Goal: Transaction & Acquisition: Purchase product/service

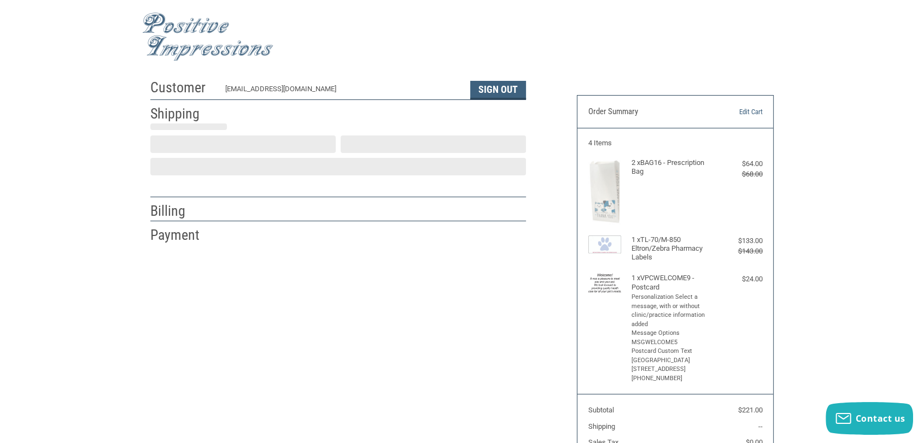
scroll to position [11, 0]
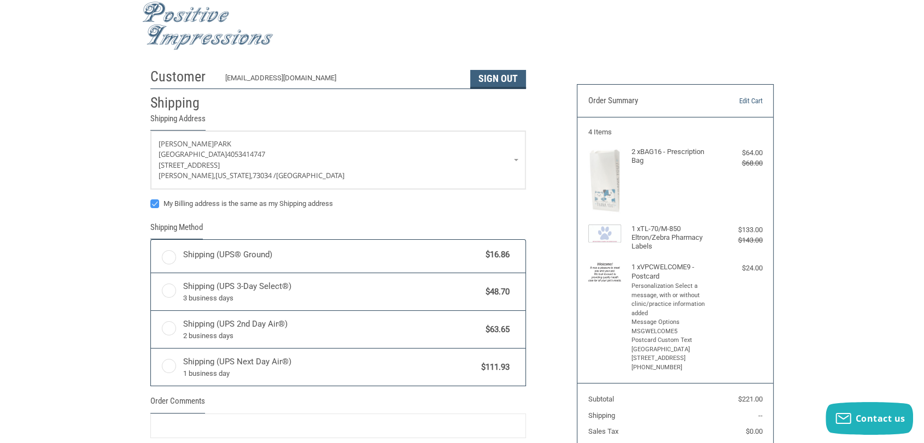
radio input "true"
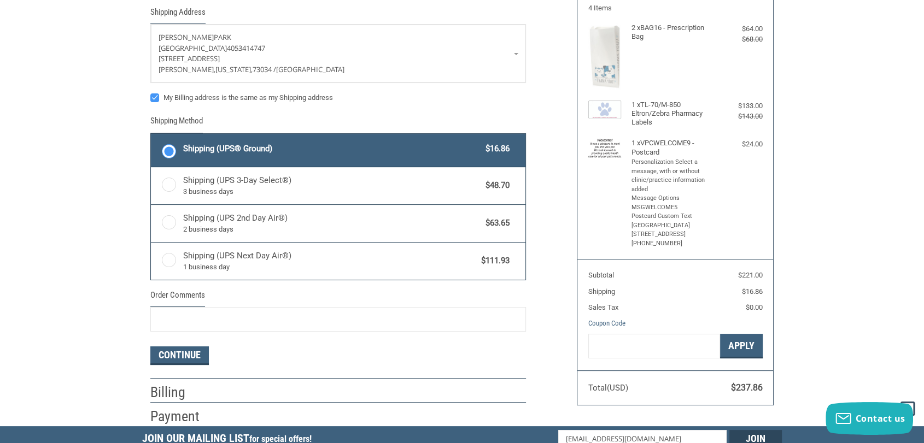
scroll to position [193, 0]
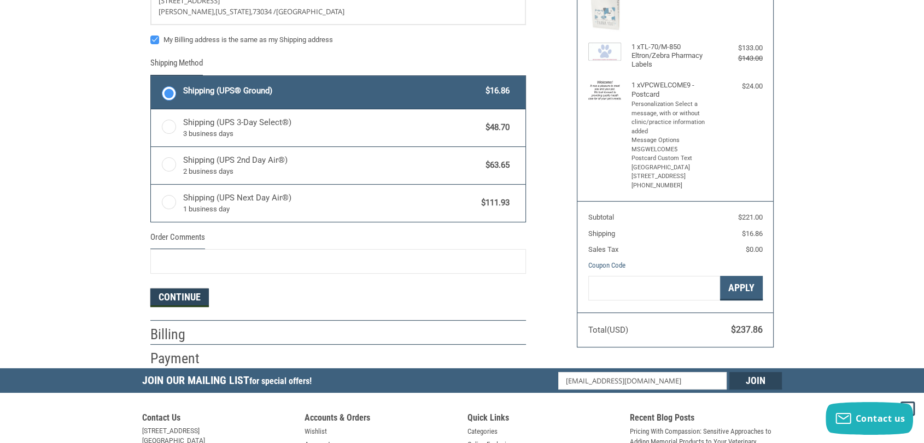
click at [188, 291] on button "Continue" at bounding box center [179, 298] width 58 height 19
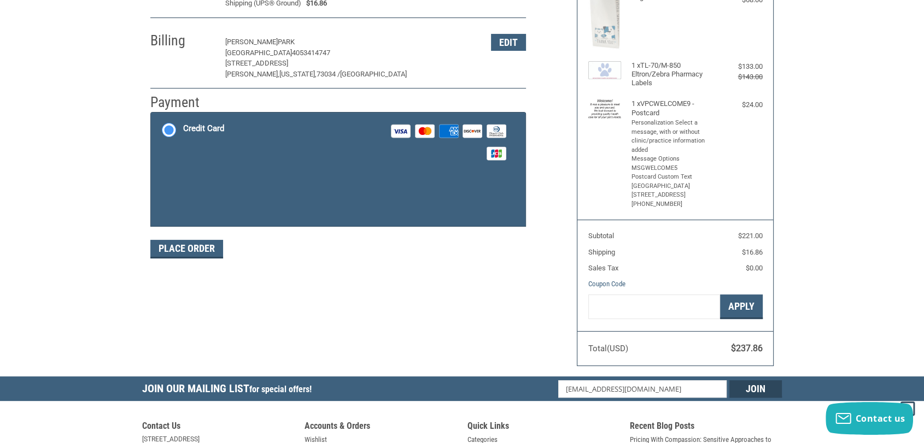
scroll to position [114, 0]
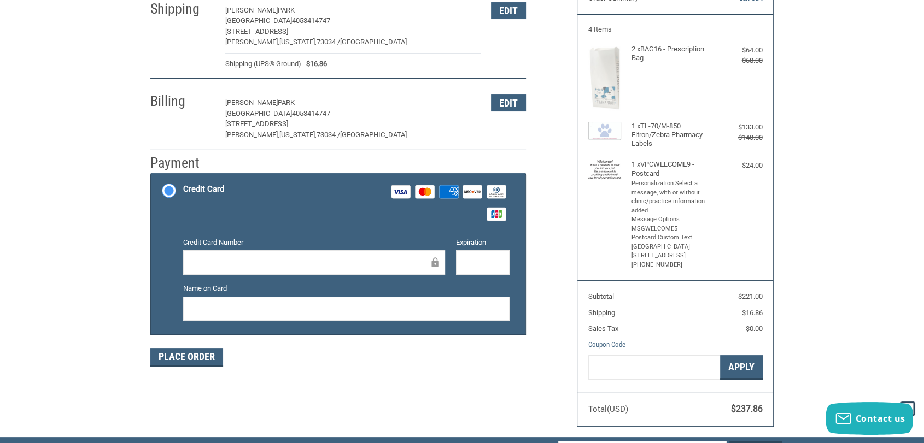
click at [138, 258] on div "Customer [EMAIL_ADDRESS][DOMAIN_NAME] Sign Out Shipping [PERSON_NAME][GEOGRAPHI…" at bounding box center [462, 198] width 924 height 477
click at [328, 364] on div "Place Order" at bounding box center [337, 357] width 375 height 19
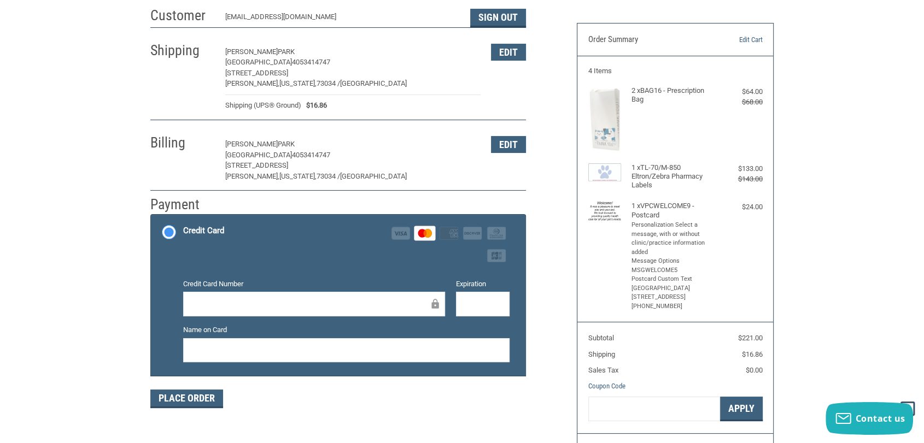
scroll to position [52, 0]
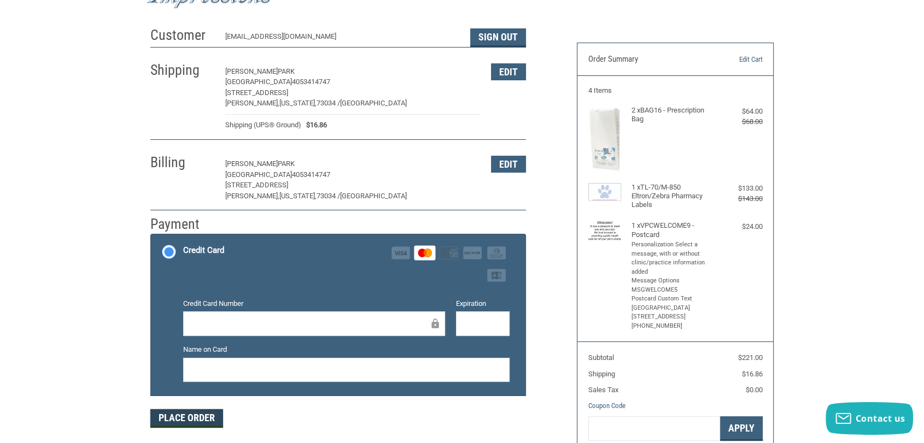
click at [204, 416] on button "Place Order" at bounding box center [186, 418] width 73 height 19
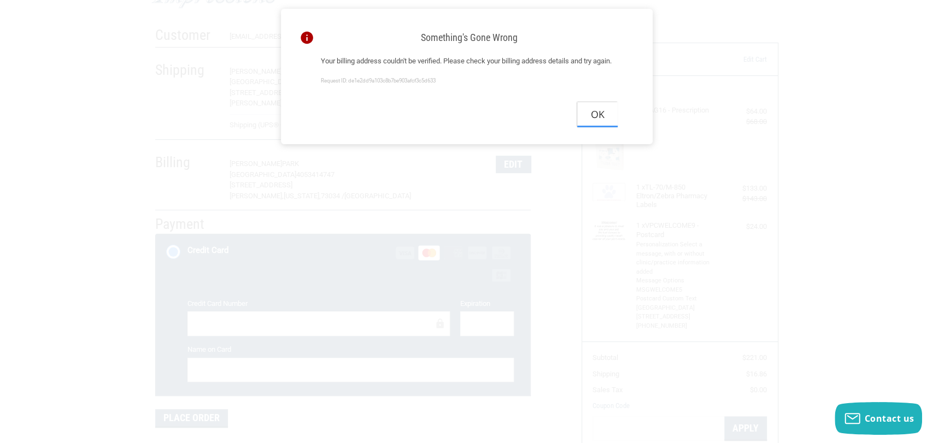
click at [598, 127] on button "Ok" at bounding box center [597, 114] width 40 height 25
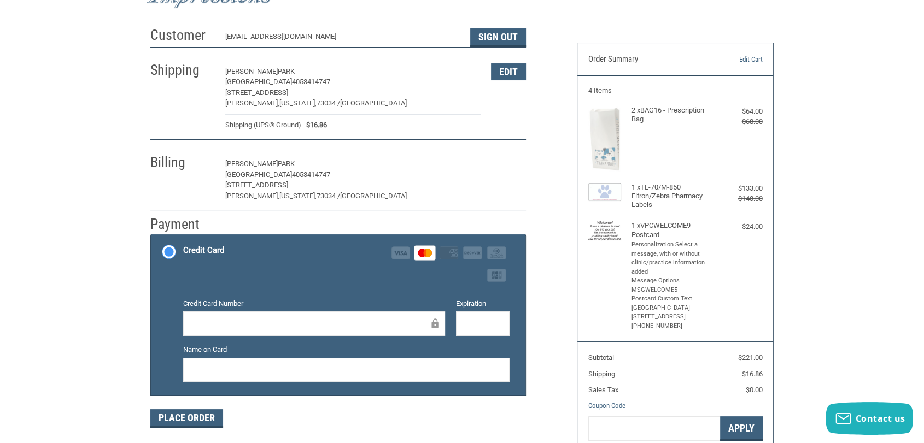
click at [511, 164] on button "Edit" at bounding box center [508, 164] width 35 height 17
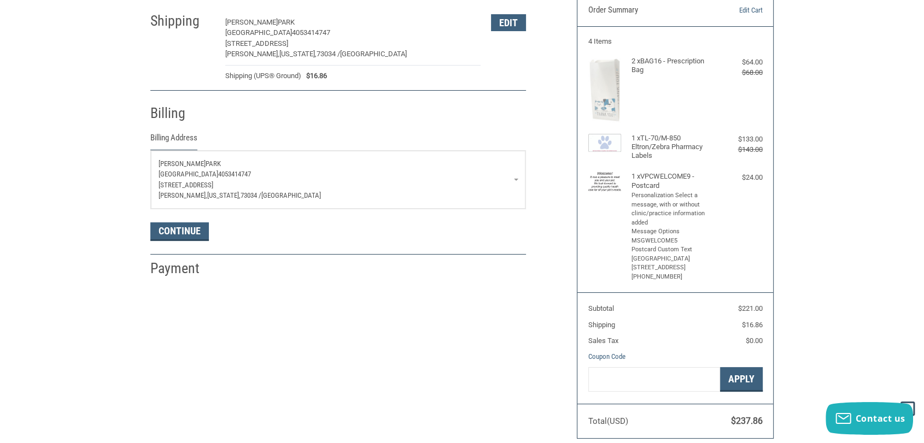
scroll to position [192, 0]
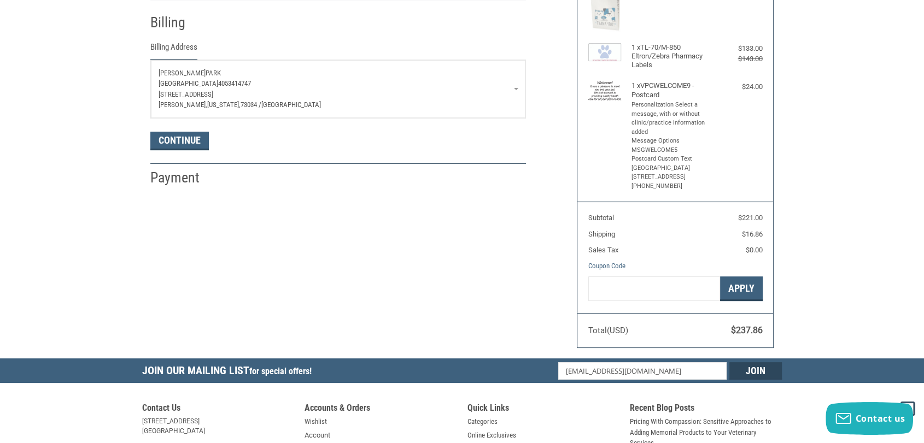
click at [524, 81] on link "[PERSON_NAME][GEOGRAPHIC_DATA] 4053414747 [STREET_ADDRESS][US_STATE]" at bounding box center [338, 89] width 374 height 58
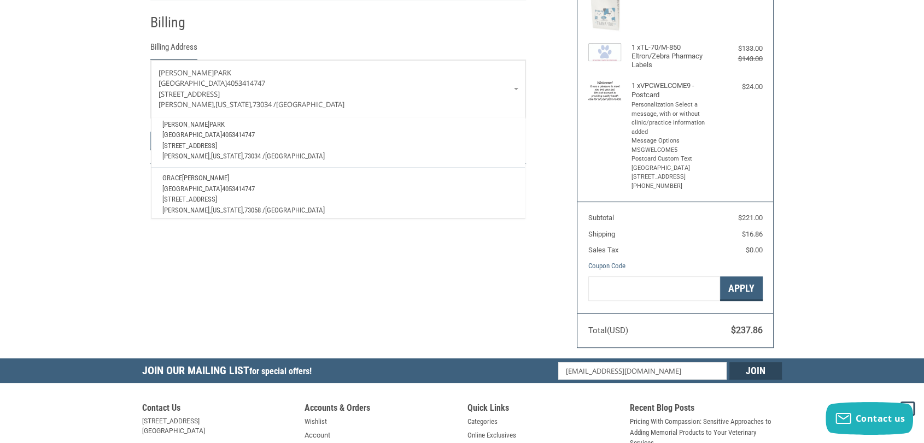
scroll to position [40, 0]
click at [201, 168] on span "[PERSON_NAME]" at bounding box center [205, 172] width 47 height 8
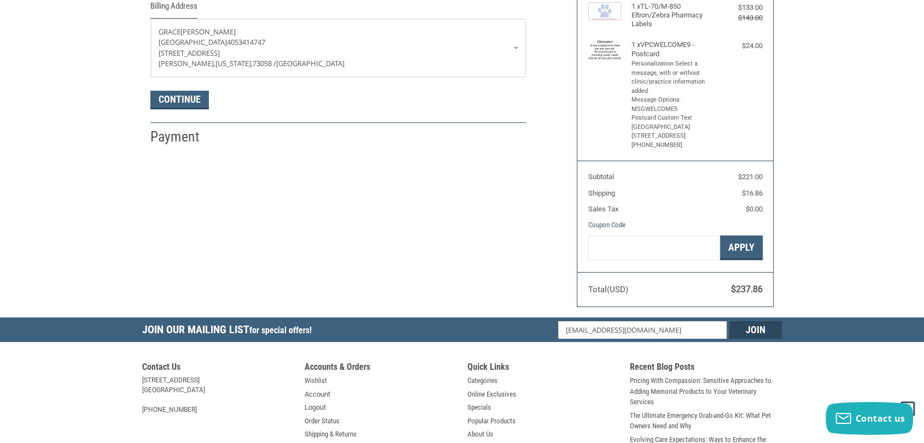
scroll to position [253, 0]
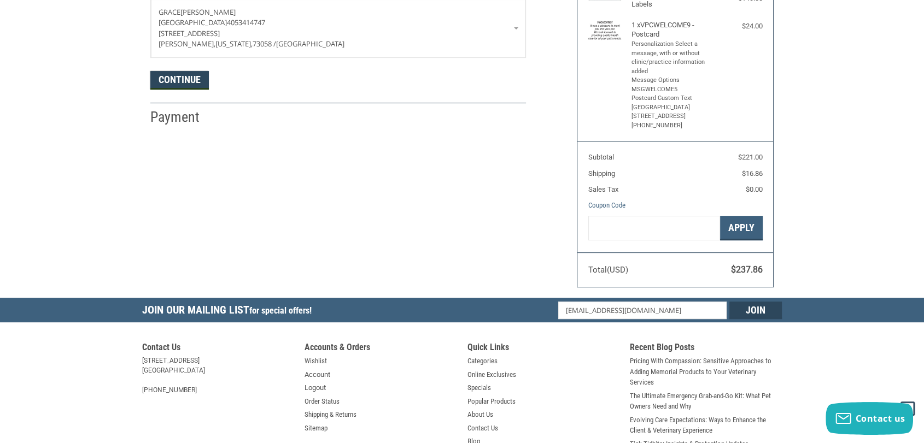
click at [174, 80] on button "Continue" at bounding box center [179, 80] width 58 height 19
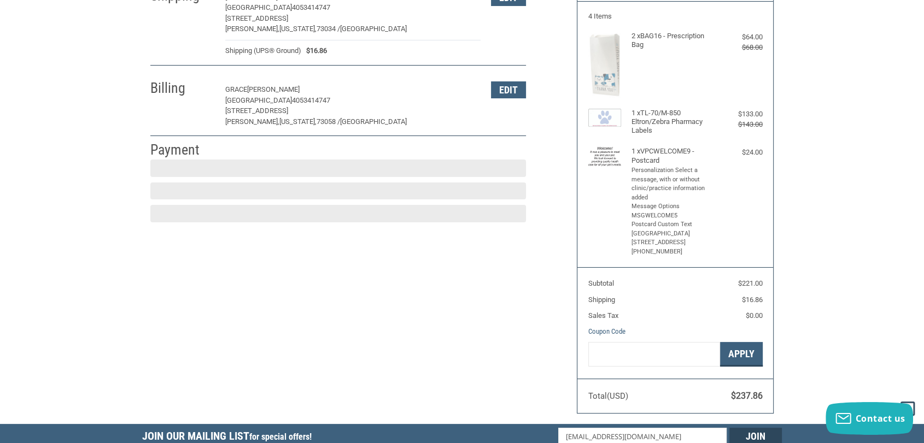
scroll to position [114, 0]
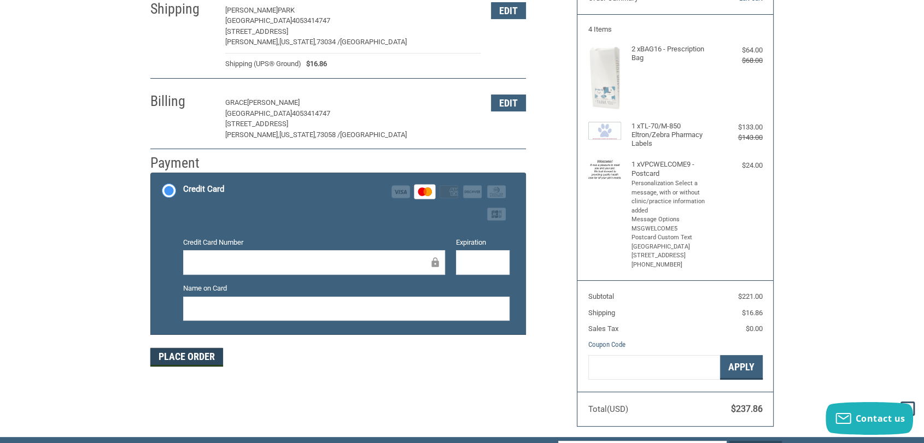
click at [206, 360] on button "Place Order" at bounding box center [186, 357] width 73 height 19
